Goal: Obtain resource: Obtain resource

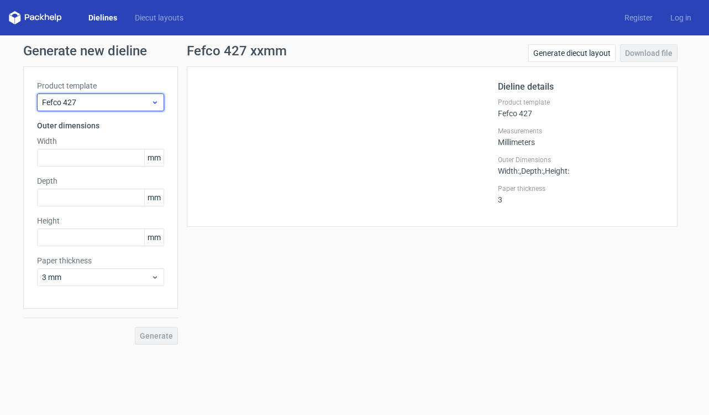
click at [96, 101] on span "Fefco 427" at bounding box center [96, 102] width 109 height 11
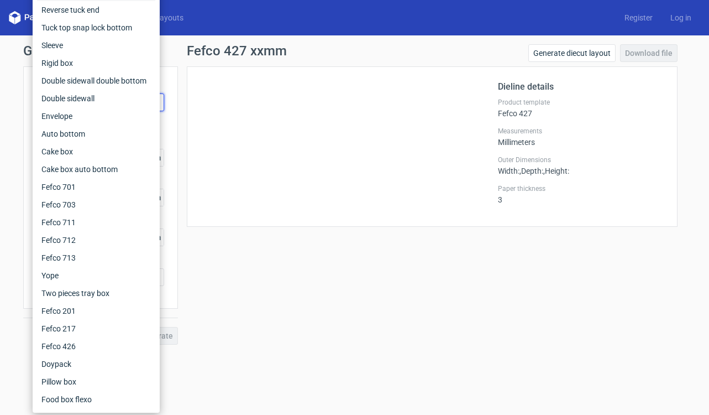
click at [368, 205] on div at bounding box center [349, 146] width 297 height 133
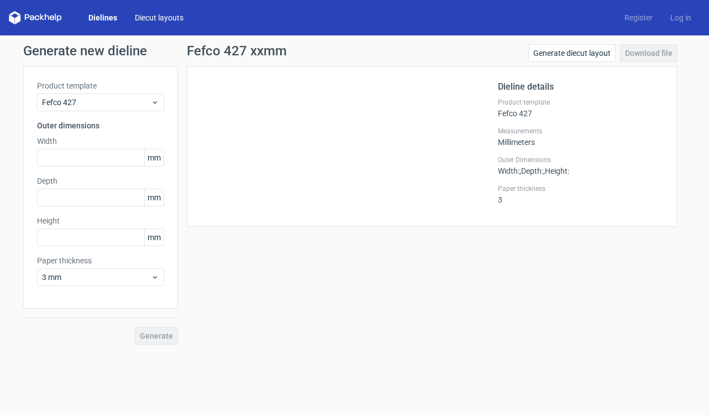
click at [149, 14] on link "Diecut layouts" at bounding box center [159, 17] width 66 height 11
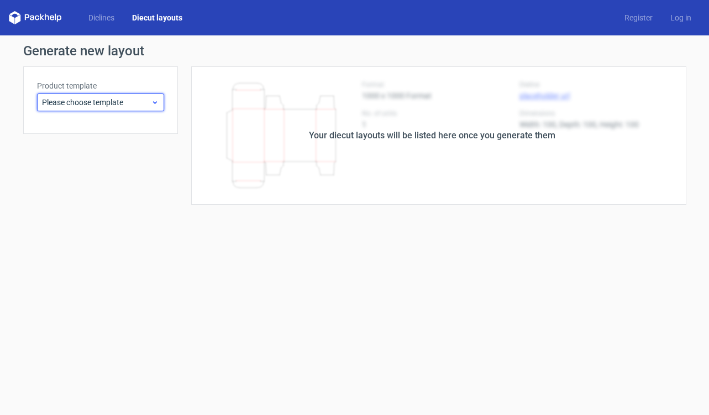
click at [89, 98] on span "Please choose template" at bounding box center [96, 102] width 109 height 11
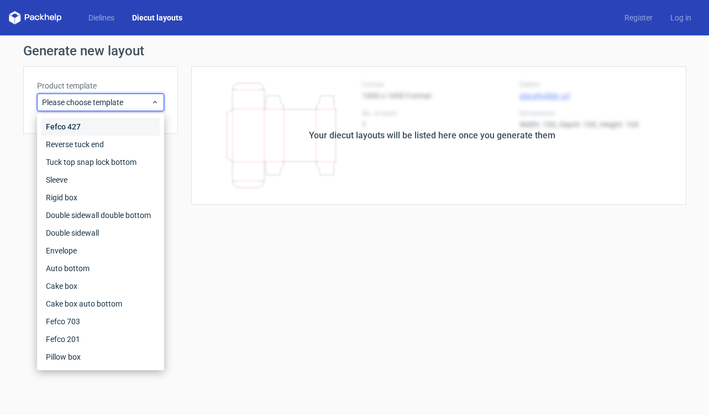
click at [95, 124] on div "Fefco 427" at bounding box center [100, 127] width 118 height 18
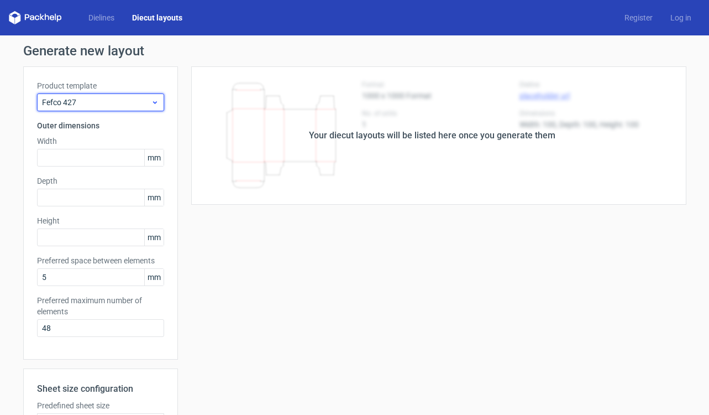
click at [125, 100] on span "Fefco 427" at bounding box center [96, 102] width 109 height 11
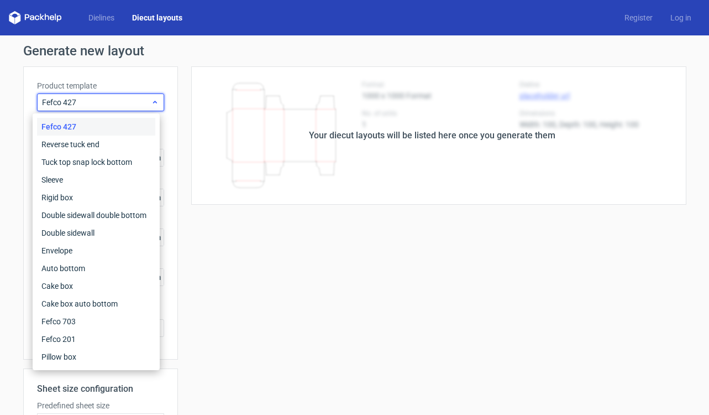
click at [108, 98] on span "Fefco 427" at bounding box center [96, 102] width 109 height 11
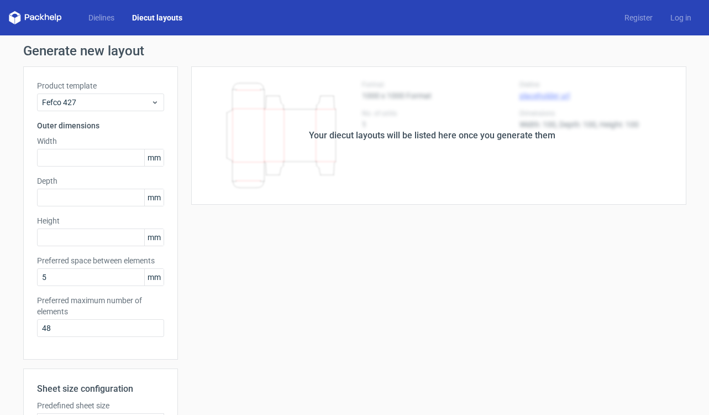
click at [504, 300] on div "Your diecut layouts will be listed here once you generate them Height Depth Wid…" at bounding box center [432, 326] width 509 height 520
click at [55, 19] on polygon at bounding box center [55, 17] width 1 height 7
click at [176, 18] on link "Diecut layouts" at bounding box center [157, 17] width 68 height 11
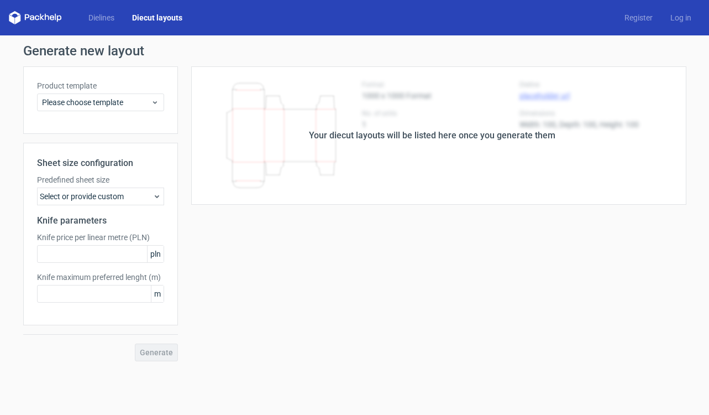
click at [176, 18] on link "Diecut layouts" at bounding box center [157, 17] width 68 height 11
click at [73, 198] on div "Select or provide custom" at bounding box center [100, 196] width 127 height 18
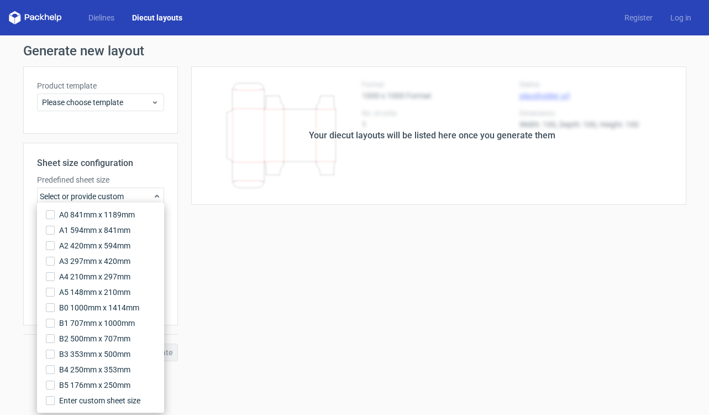
click at [426, 271] on div "Your diecut layouts will be listed here once you generate them Height Depth Wid…" at bounding box center [432, 213] width 509 height 295
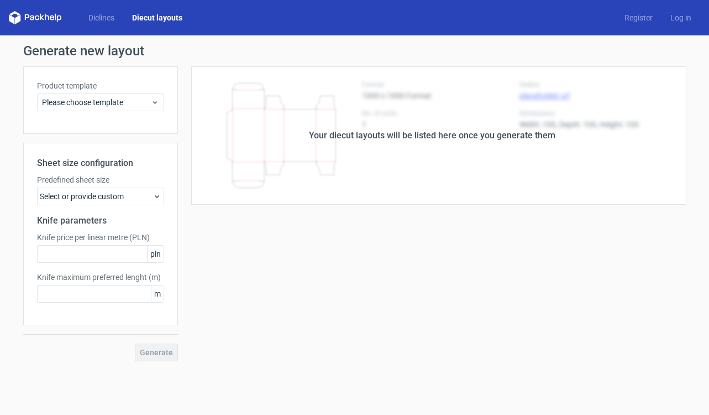
click at [435, 133] on div "Your diecut layouts will be listed here once you generate them" at bounding box center [432, 135] width 247 height 13
click at [436, 159] on div "Your diecut layouts will be listed here once you generate them" at bounding box center [432, 135] width 509 height 138
click at [442, 164] on div "Your diecut layouts will be listed here once you generate them" at bounding box center [432, 135] width 509 height 138
click at [309, 143] on div "Your diecut layouts will be listed here once you generate them" at bounding box center [432, 135] width 509 height 138
click at [98, 108] on div "Please choose template" at bounding box center [100, 102] width 127 height 18
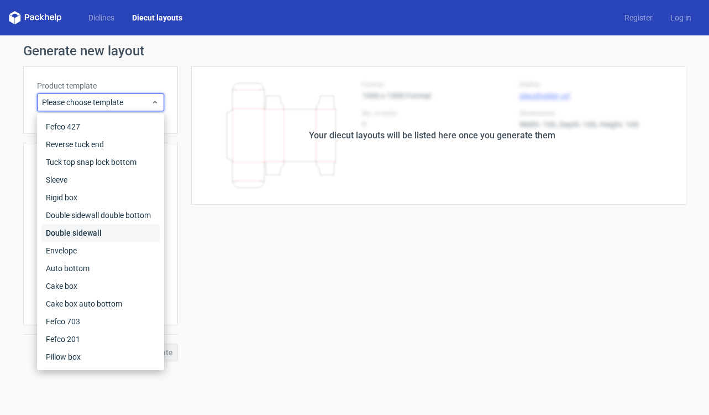
click at [82, 232] on div "Double sidewall" at bounding box center [100, 233] width 118 height 18
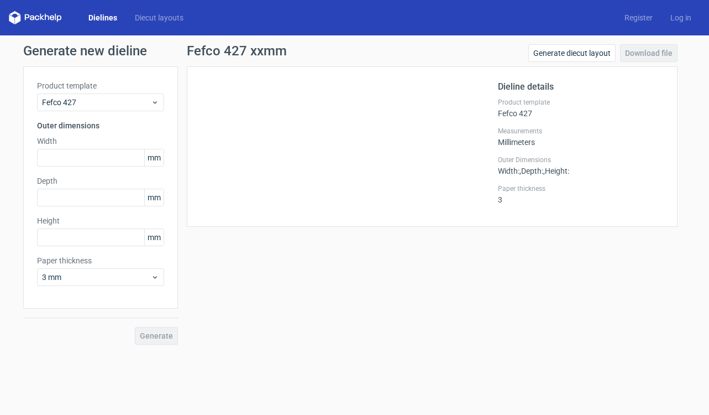
click at [108, 13] on link "Dielines" at bounding box center [103, 17] width 46 height 11
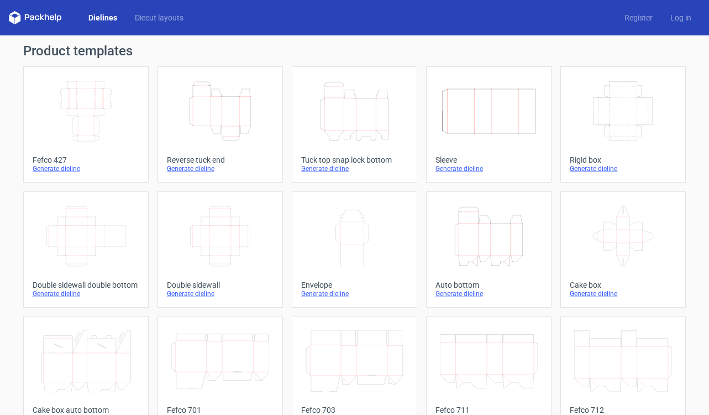
click at [108, 118] on icon "Width Depth Height" at bounding box center [86, 111] width 98 height 62
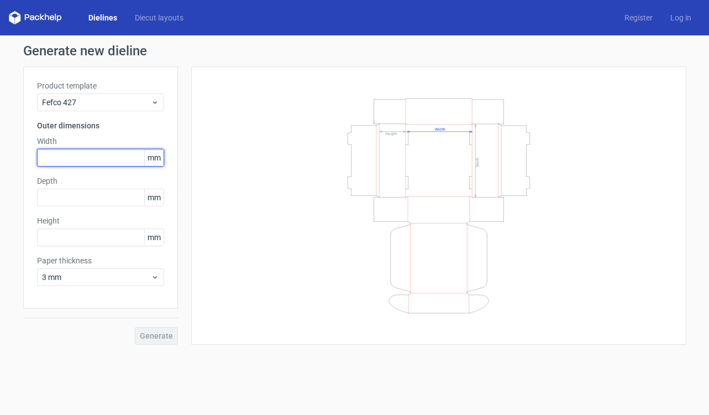
click at [72, 157] on input "text" at bounding box center [100, 158] width 127 height 18
click at [156, 160] on span "mm" at bounding box center [153, 157] width 19 height 17
click at [107, 156] on input "text" at bounding box center [100, 158] width 127 height 18
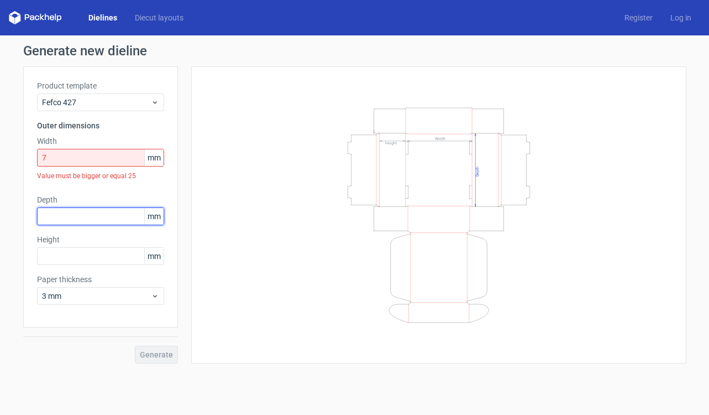
click at [91, 200] on div "Depth mm" at bounding box center [100, 209] width 127 height 31
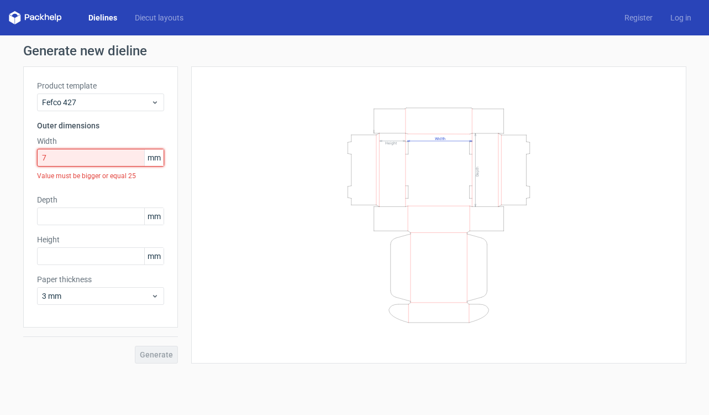
click at [136, 158] on input "7" at bounding box center [100, 158] width 127 height 18
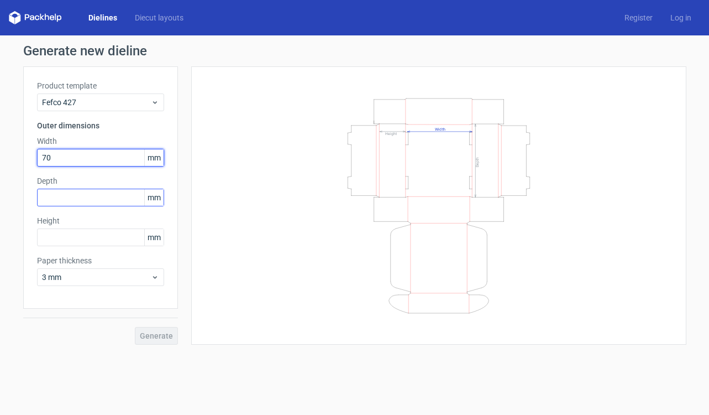
type input "70"
click at [100, 192] on input "text" at bounding box center [100, 197] width 127 height 18
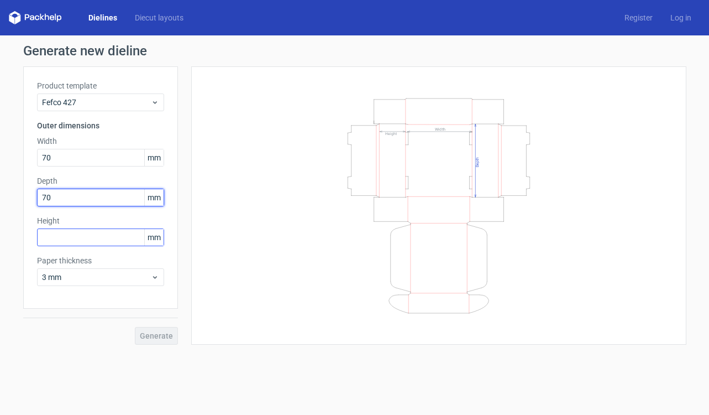
type input "70"
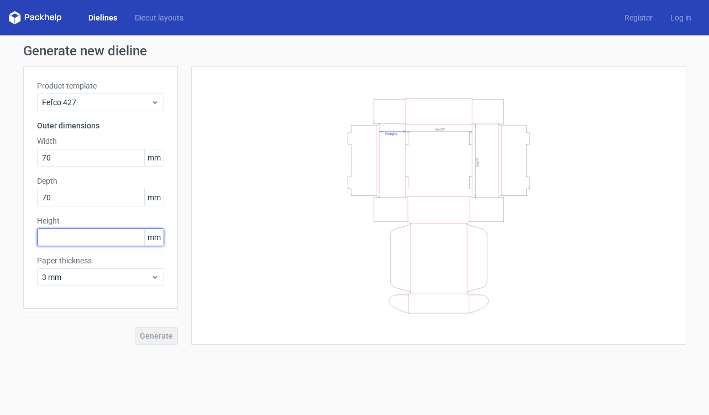
click at [95, 232] on input "text" at bounding box center [100, 237] width 127 height 18
type input "50"
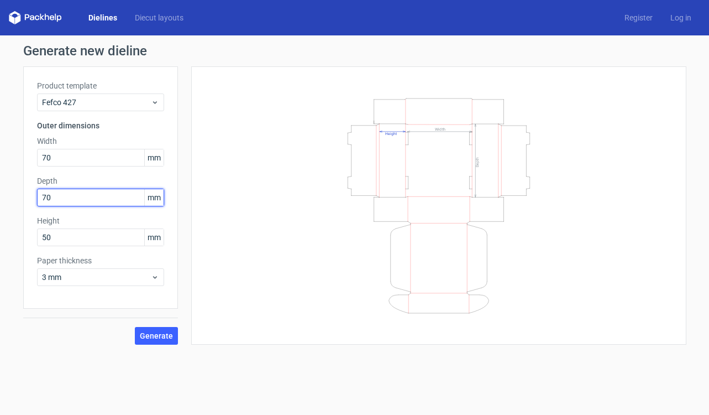
click at [96, 193] on input "70" at bounding box center [100, 197] width 127 height 18
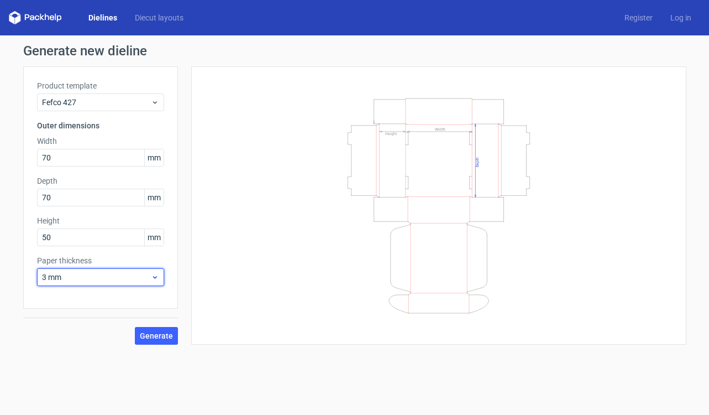
click at [102, 275] on span "3 mm" at bounding box center [96, 276] width 109 height 11
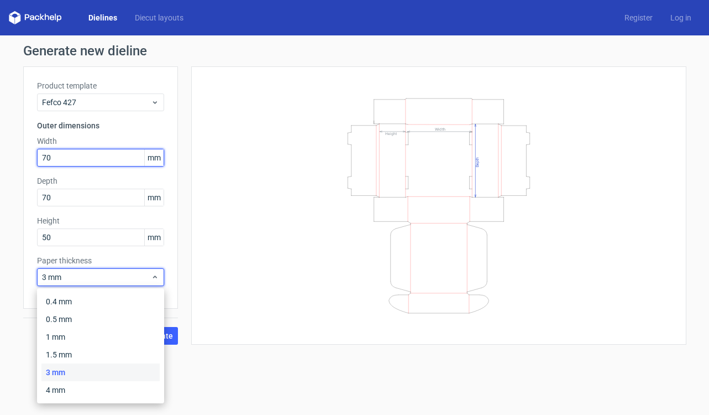
click at [97, 150] on input "70" at bounding box center [100, 158] width 127 height 18
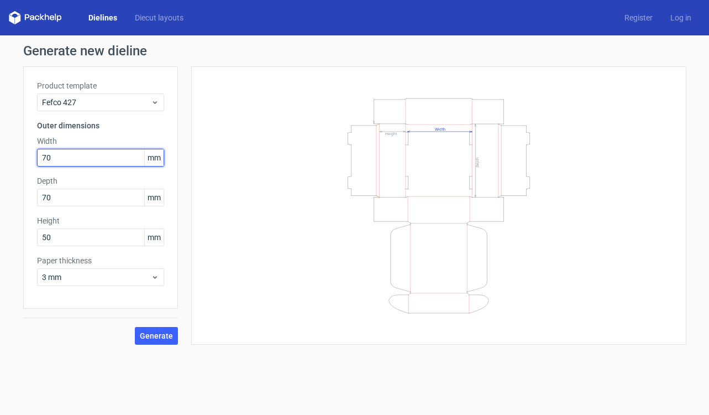
click at [97, 150] on input "70" at bounding box center [100, 158] width 127 height 18
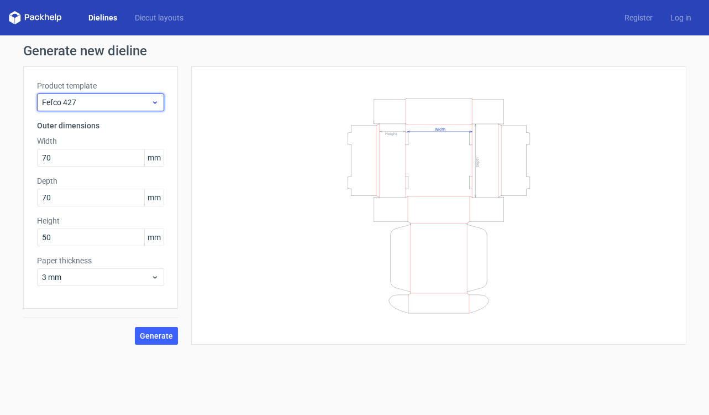
click at [102, 95] on div "Fefco 427" at bounding box center [100, 102] width 127 height 18
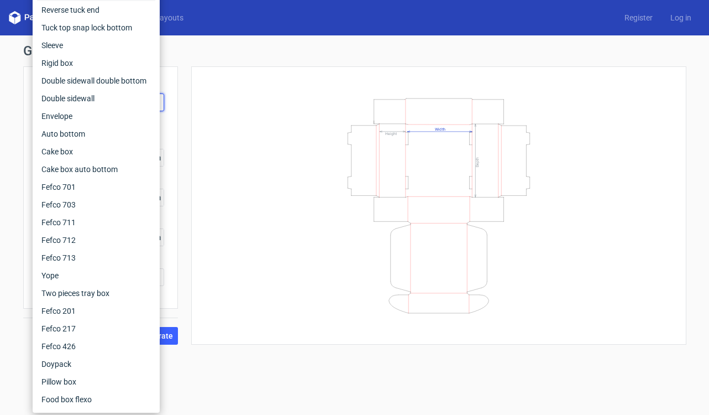
click at [256, 112] on div "Width Depth Height" at bounding box center [439, 205] width 468 height 250
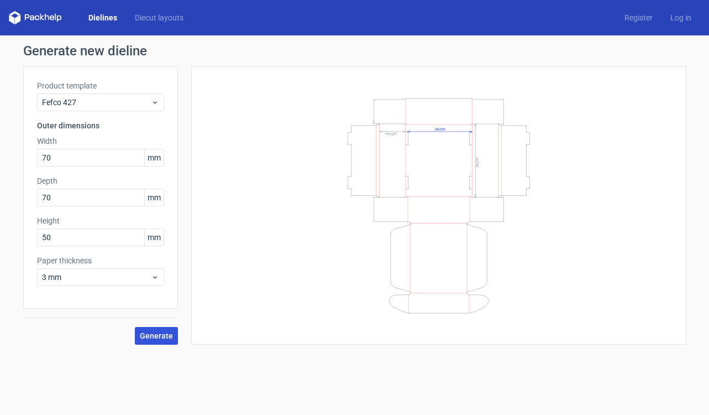
click at [167, 340] on button "Generate" at bounding box center [156, 336] width 43 height 18
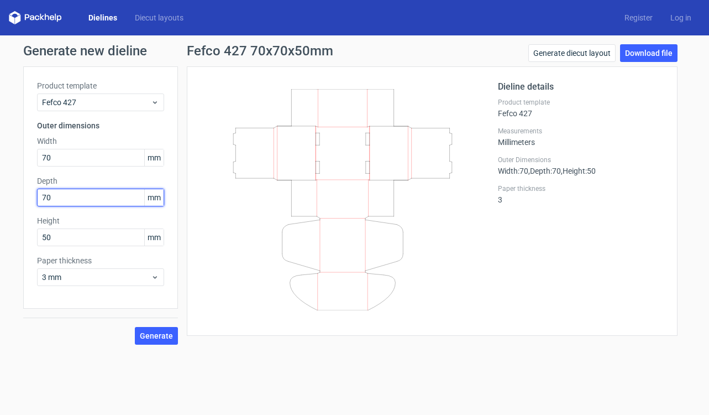
drag, startPoint x: 60, startPoint y: 196, endPoint x: 25, endPoint y: 196, distance: 34.8
click at [25, 196] on div "Product template Fefco 427 Outer dimensions Width 70 mm Depth 70 mm Height 50 m…" at bounding box center [100, 187] width 155 height 242
type input "50"
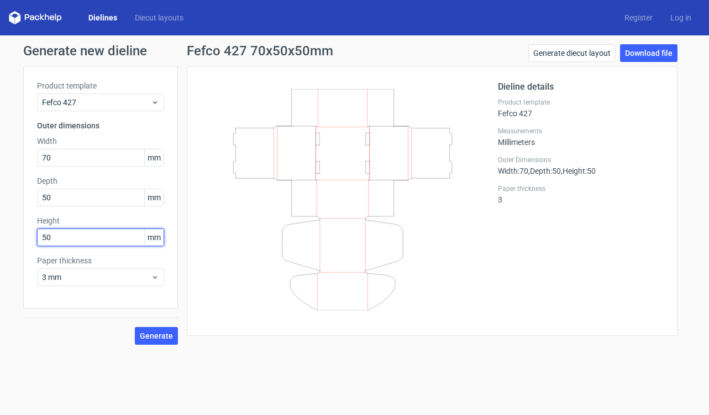
drag, startPoint x: 64, startPoint y: 235, endPoint x: 33, endPoint y: 234, distance: 31.5
click at [33, 235] on div "Product template Fefco 427 Outer dimensions Width 70 mm Depth 50 mm Height 50 m…" at bounding box center [100, 187] width 155 height 242
type input "70"
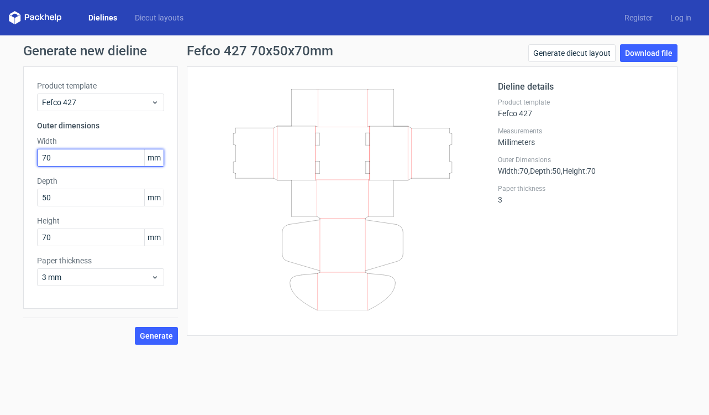
click at [98, 161] on input "70" at bounding box center [100, 158] width 127 height 18
click at [136, 249] on div "Product template Fefco 427 Outer dimensions Width 70 mm Depth 50 mm Height 70 m…" at bounding box center [100, 187] width 155 height 242
click at [391, 236] on icon at bounding box center [343, 199] width 266 height 221
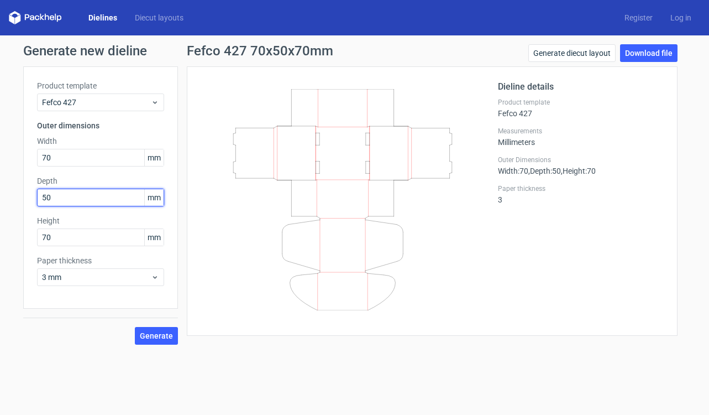
drag, startPoint x: 71, startPoint y: 199, endPoint x: 7, endPoint y: 193, distance: 65.0
click at [7, 193] on div "Generate new dieline Product template Fefco 427 Outer dimensions Width 70 mm De…" at bounding box center [354, 194] width 709 height 318
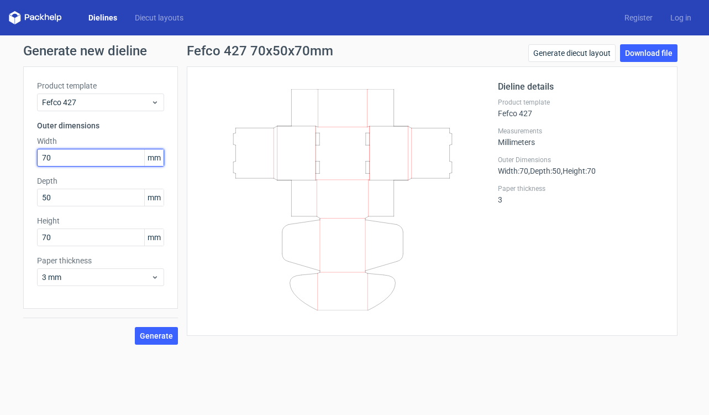
click at [75, 163] on input "70" at bounding box center [100, 158] width 127 height 18
drag, startPoint x: 76, startPoint y: 158, endPoint x: 25, endPoint y: 161, distance: 51.0
click at [25, 161] on div "Product template Fefco 427 Outer dimensions Width 70 mm Depth 50 mm Height 70 m…" at bounding box center [100, 187] width 155 height 242
click at [150, 159] on span "mm" at bounding box center [153, 157] width 19 height 17
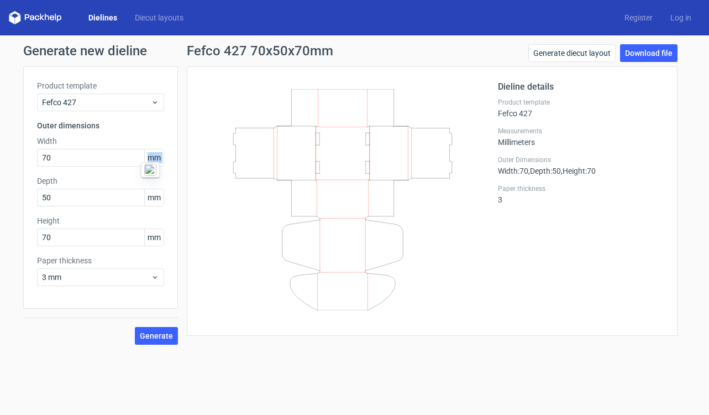
click at [150, 159] on span "mm" at bounding box center [153, 157] width 19 height 17
drag, startPoint x: 90, startPoint y: 277, endPoint x: 313, endPoint y: 294, distance: 223.9
click at [321, 311] on div at bounding box center [349, 201] width 297 height 242
drag, startPoint x: 91, startPoint y: 156, endPoint x: 24, endPoint y: 157, distance: 66.3
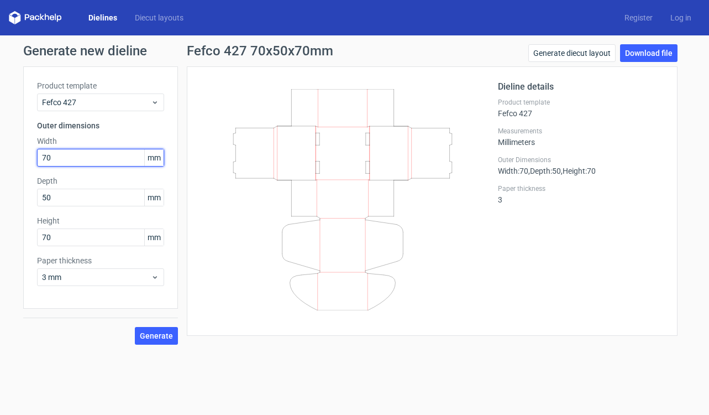
click at [24, 157] on div "Product template Fefco 427 Outer dimensions Width 70 mm Depth 50 mm Height 70 m…" at bounding box center [100, 187] width 155 height 242
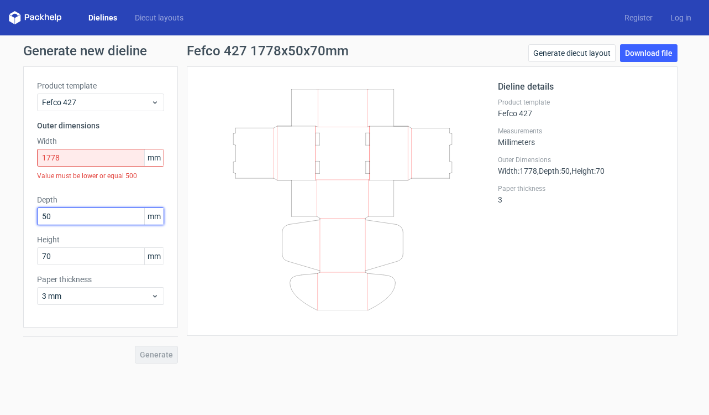
drag, startPoint x: 64, startPoint y: 194, endPoint x: 28, endPoint y: 193, distance: 35.9
click at [28, 193] on div "Product template Fefco 427 Outer dimensions Width 1778 mm Value must be lower o…" at bounding box center [100, 196] width 155 height 261
click at [76, 157] on input "1778" at bounding box center [100, 158] width 127 height 18
click at [55, 157] on input "1778" at bounding box center [100, 158] width 127 height 18
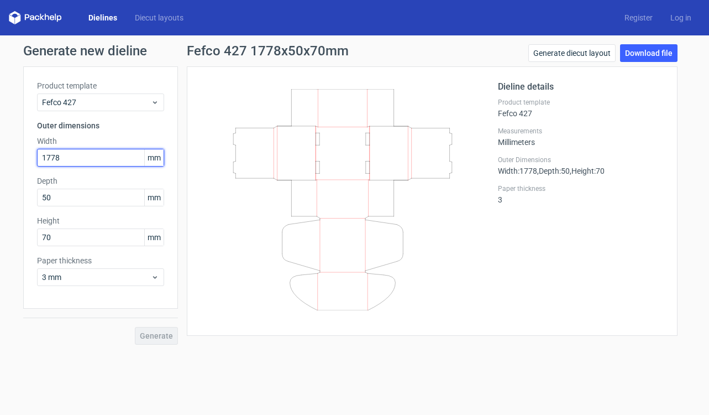
click at [64, 158] on input "1778" at bounding box center [100, 158] width 127 height 18
type input "178"
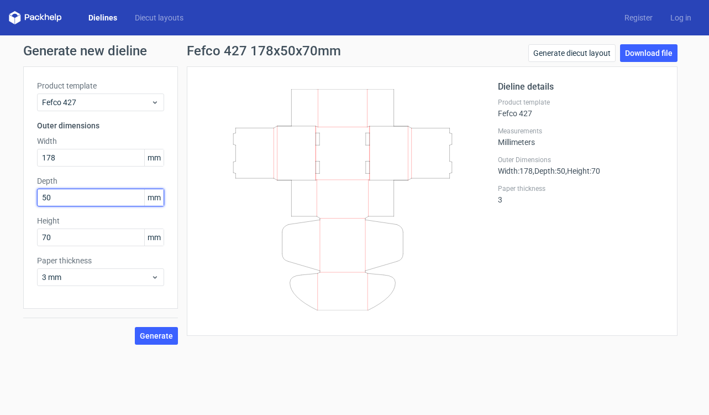
click at [60, 197] on input "50" at bounding box center [100, 197] width 127 height 18
drag, startPoint x: 60, startPoint y: 194, endPoint x: 30, endPoint y: 197, distance: 30.6
click at [30, 197] on div "Product template Fefco 427 Outer dimensions Width 178 mm Depth 50 mm Height 70 …" at bounding box center [100, 187] width 155 height 242
type input "178"
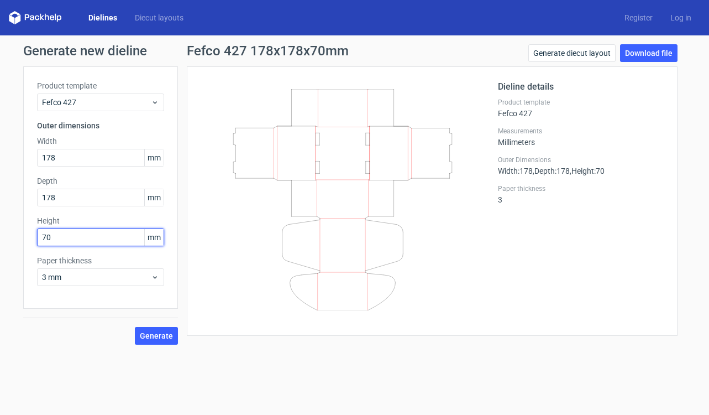
click at [64, 237] on input "70" at bounding box center [100, 237] width 127 height 18
drag, startPoint x: 101, startPoint y: 237, endPoint x: 20, endPoint y: 229, distance: 80.6
click at [20, 229] on div "Generate new dieline Product template Fefco 427 Outer dimensions Width 178 mm D…" at bounding box center [354, 194] width 709 height 318
type input "50"
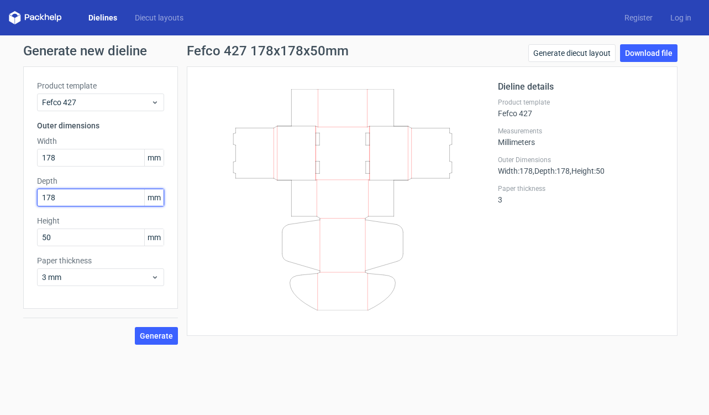
click at [126, 196] on input "178" at bounding box center [100, 197] width 127 height 18
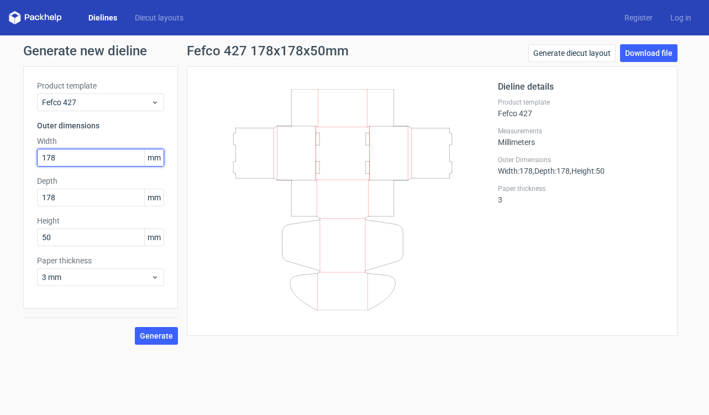
click at [137, 159] on input "178" at bounding box center [100, 158] width 127 height 18
drag, startPoint x: 154, startPoint y: 331, endPoint x: 356, endPoint y: 262, distance: 213.8
click at [308, 292] on div "Product template Fefco 427 Outer dimensions Width 178 mm Depth 178 mm Height 50…" at bounding box center [354, 205] width 663 height 278
click at [151, 337] on span "Generate" at bounding box center [156, 336] width 33 height 8
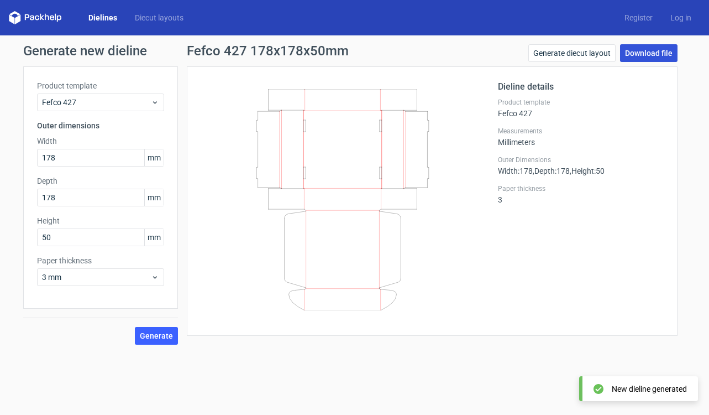
click at [661, 50] on link "Download file" at bounding box center [648, 53] width 57 height 18
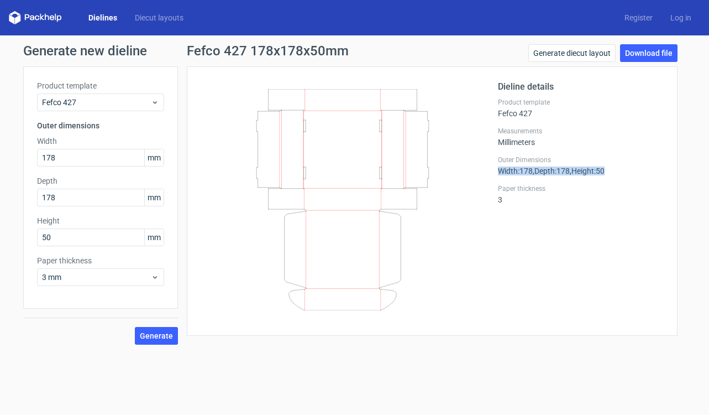
drag, startPoint x: 500, startPoint y: 171, endPoint x: 631, endPoint y: 168, distance: 130.5
click at [631, 168] on div "Outer Dimensions Width : 178 , Depth : 178 , Height : 50" at bounding box center [581, 165] width 166 height 20
copy div "Width : 178 , Depth : 178 , Height : 50"
